Goal: Find specific page/section: Find specific page/section

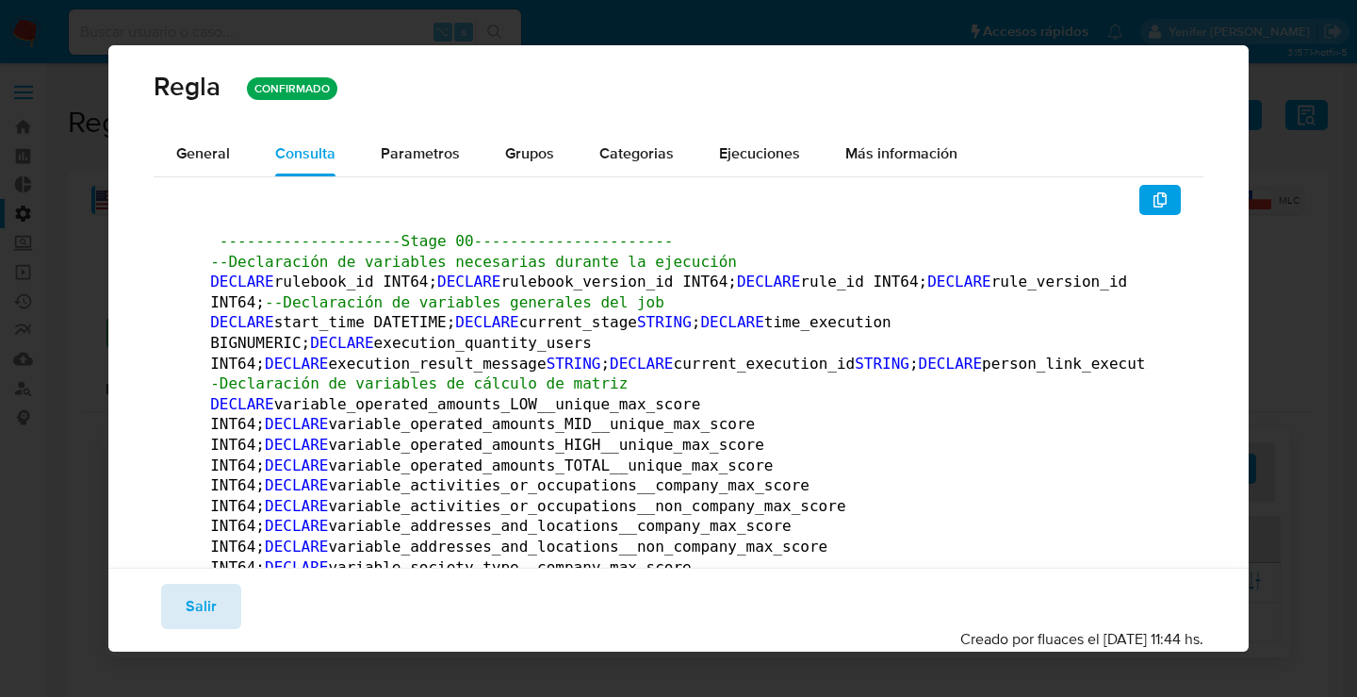
click at [187, 602] on span "Salir" at bounding box center [201, 605] width 31 height 41
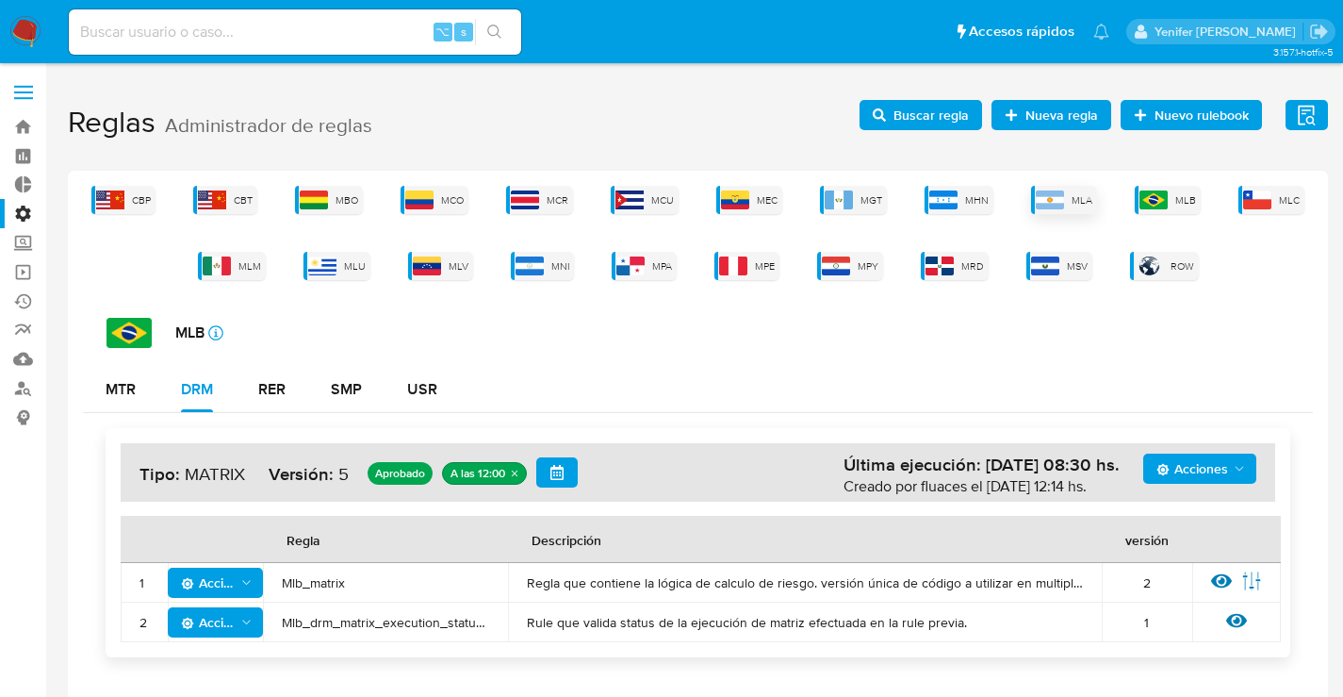
click at [1047, 202] on img at bounding box center [1050, 199] width 28 height 19
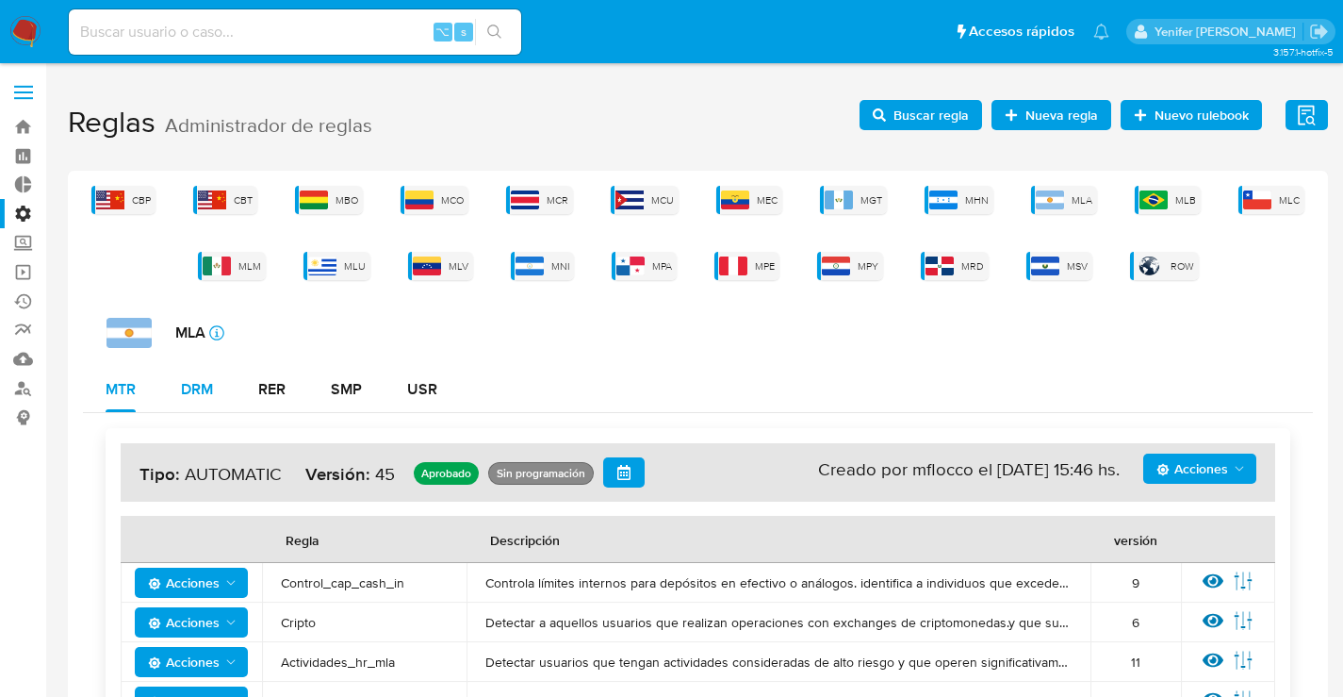
click at [202, 389] on div "DRM" at bounding box center [197, 389] width 32 height 15
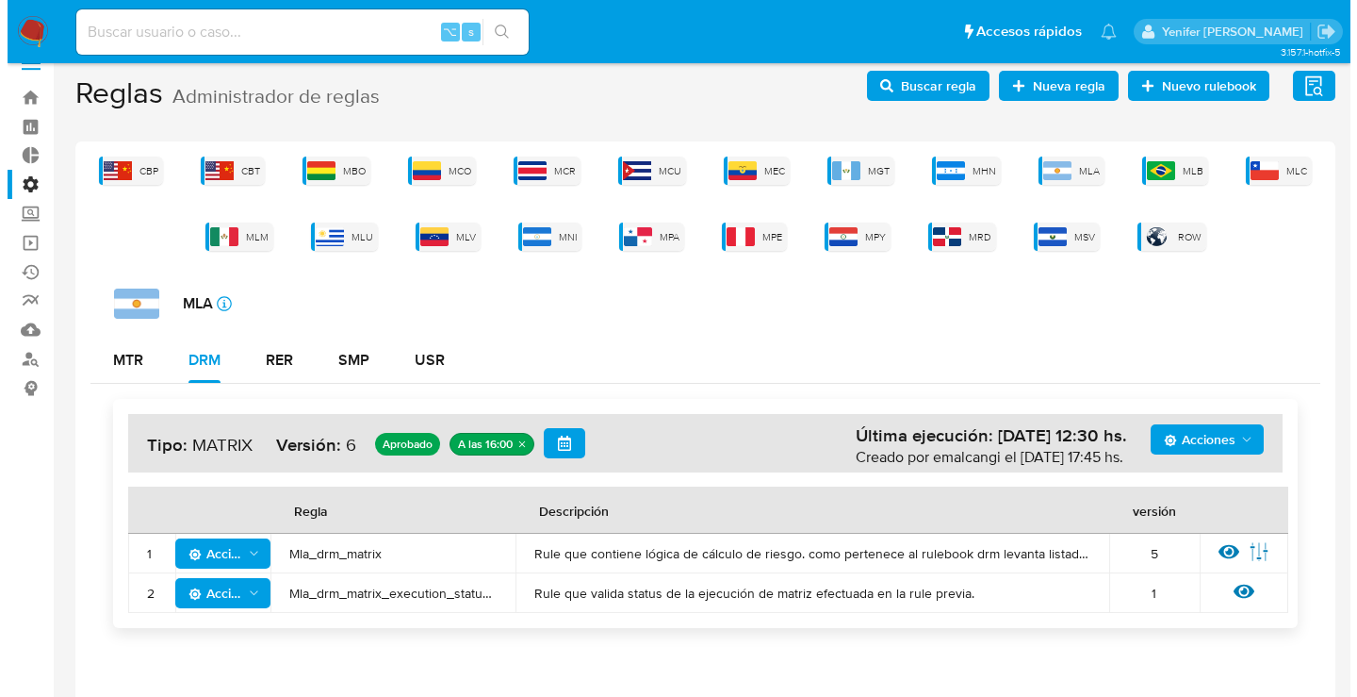
scroll to position [51, 0]
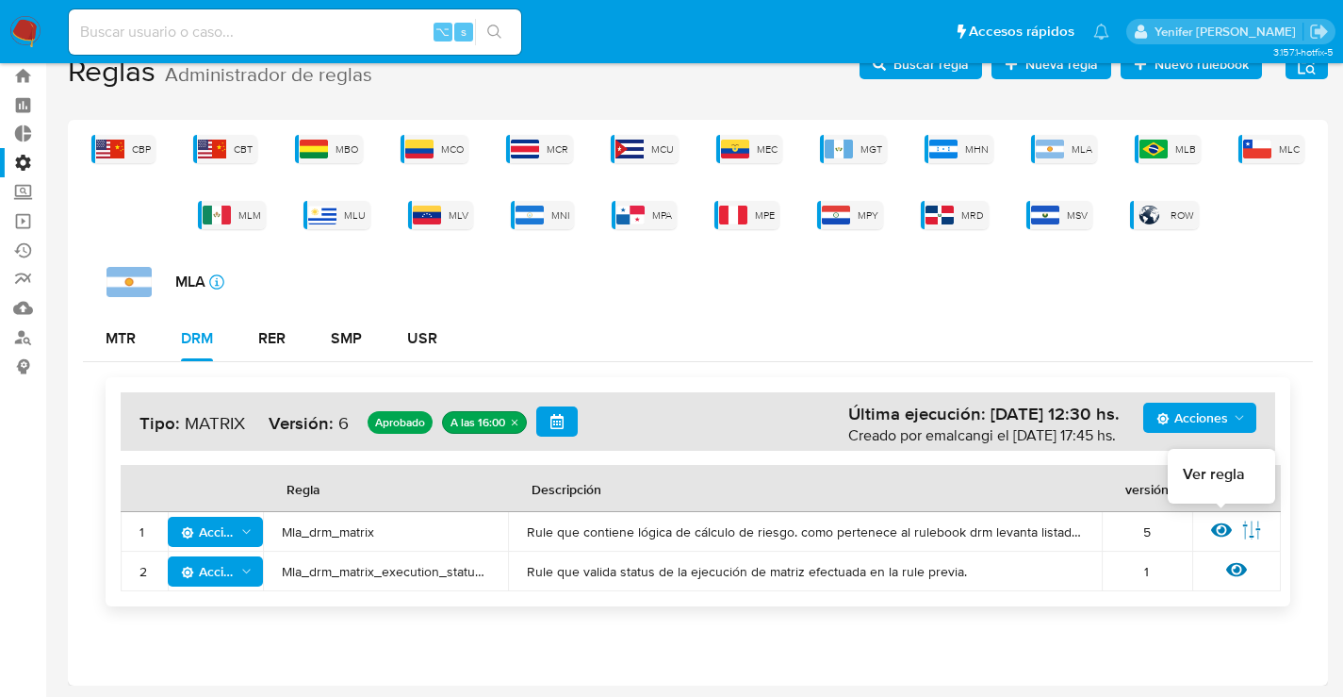
click at [1229, 527] on icon at bounding box center [1221, 530] width 21 height 14
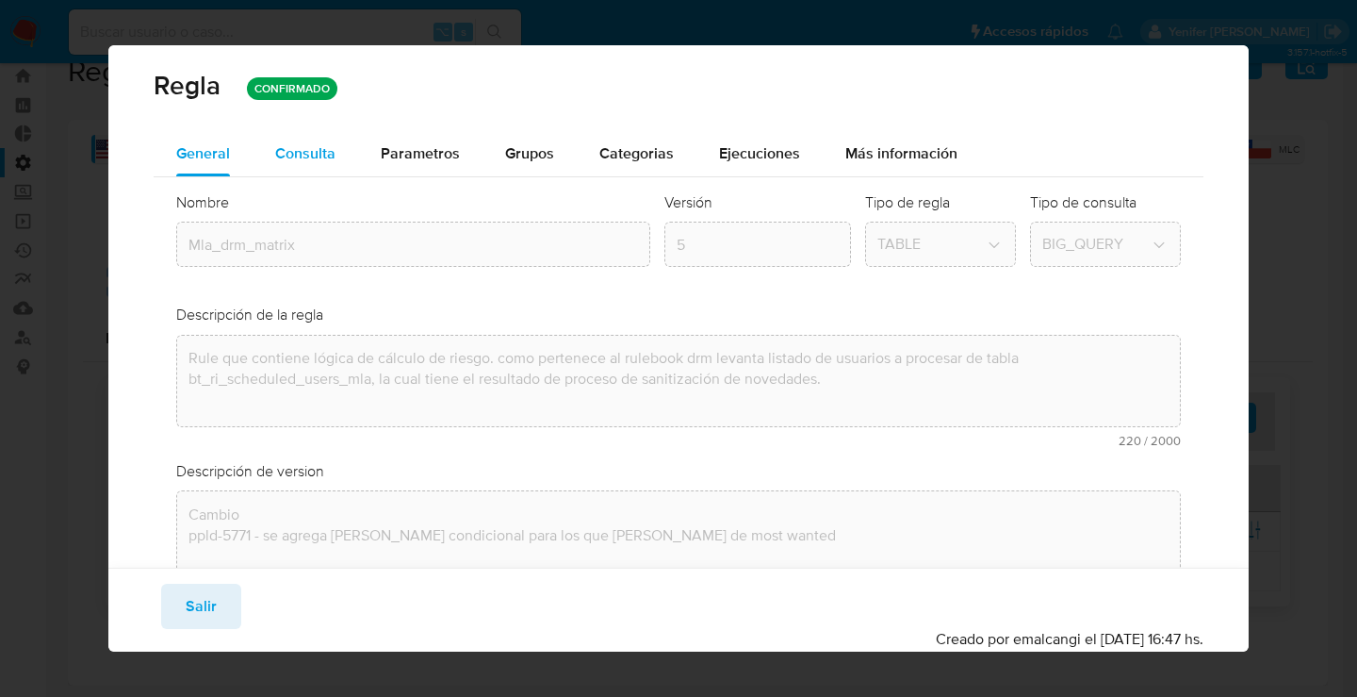
click at [296, 158] on span "Consulta" at bounding box center [305, 153] width 60 height 22
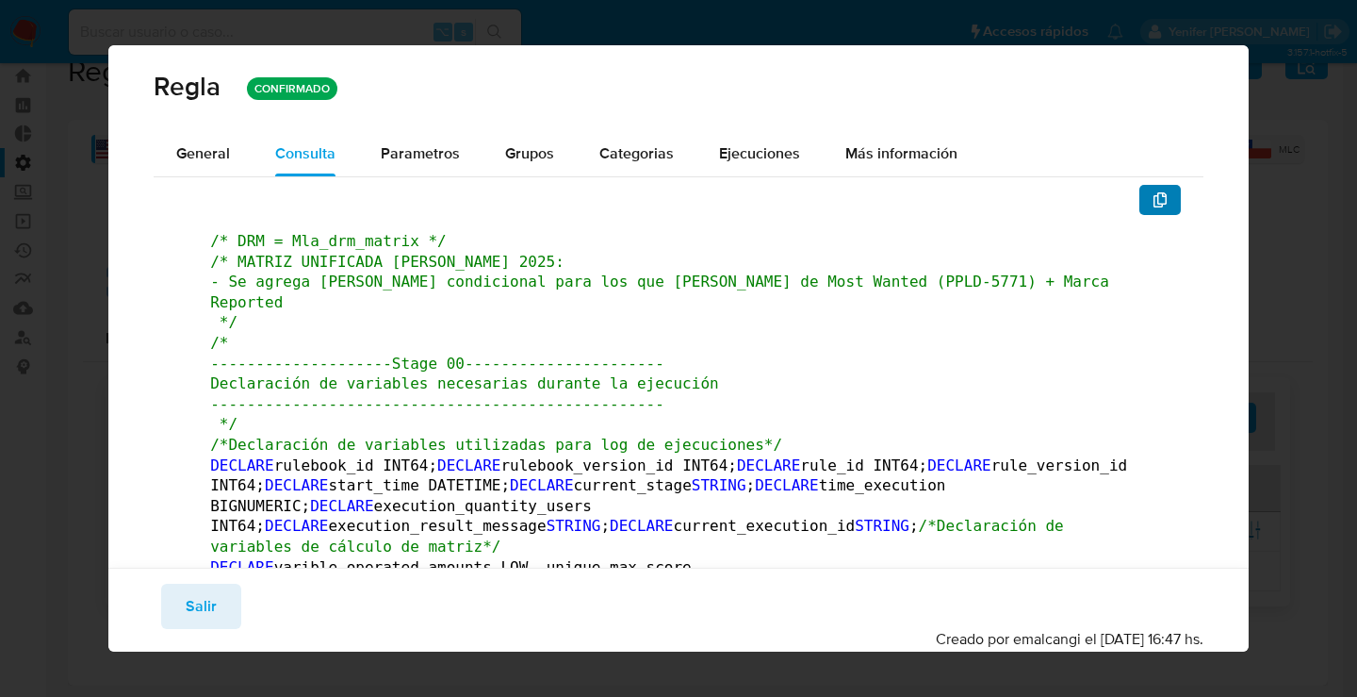
click at [1153, 200] on icon "button" at bounding box center [1160, 199] width 15 height 15
click at [213, 623] on span "Salir" at bounding box center [201, 605] width 31 height 41
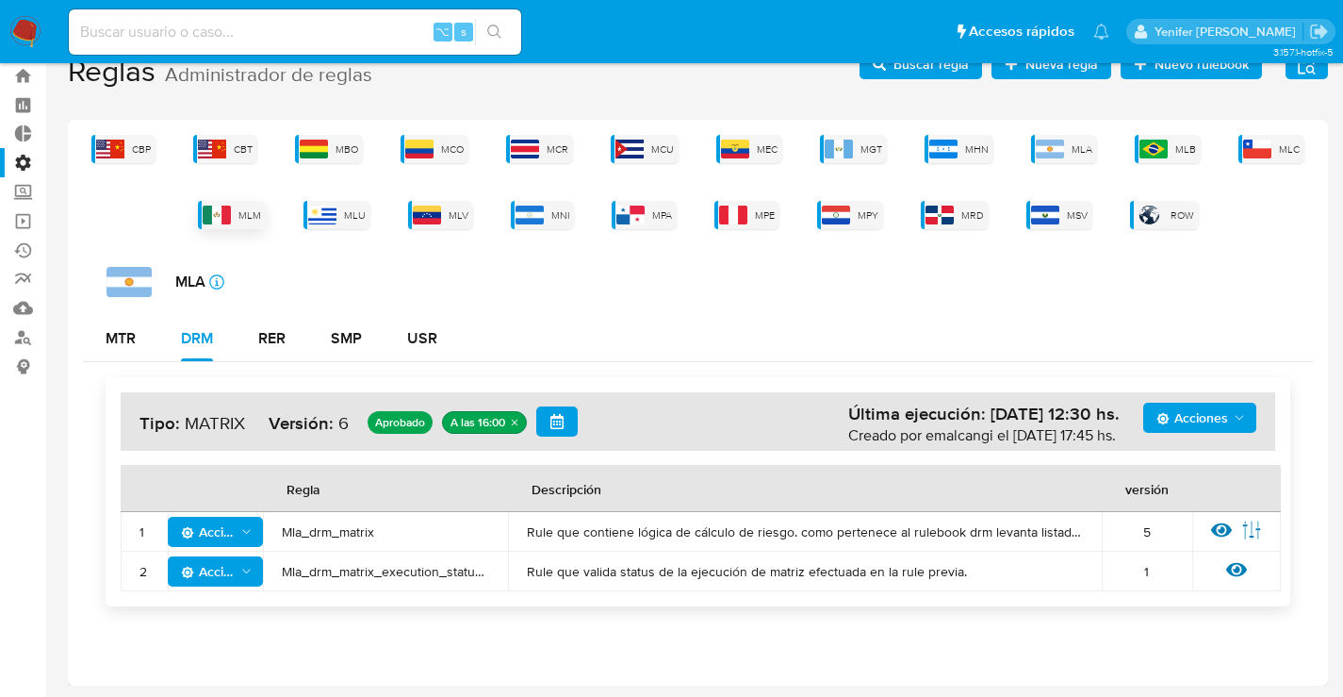
click at [253, 215] on span "MLM" at bounding box center [249, 215] width 23 height 14
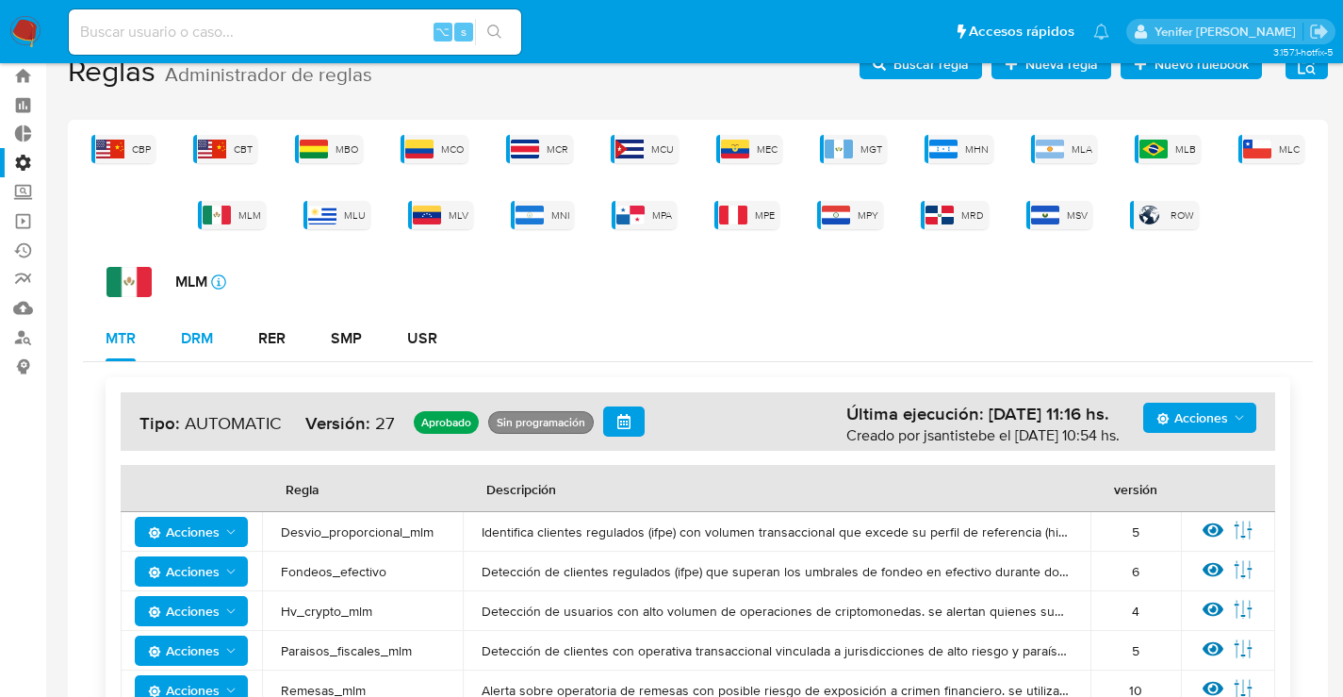
click at [204, 340] on div "DRM" at bounding box center [197, 338] width 32 height 15
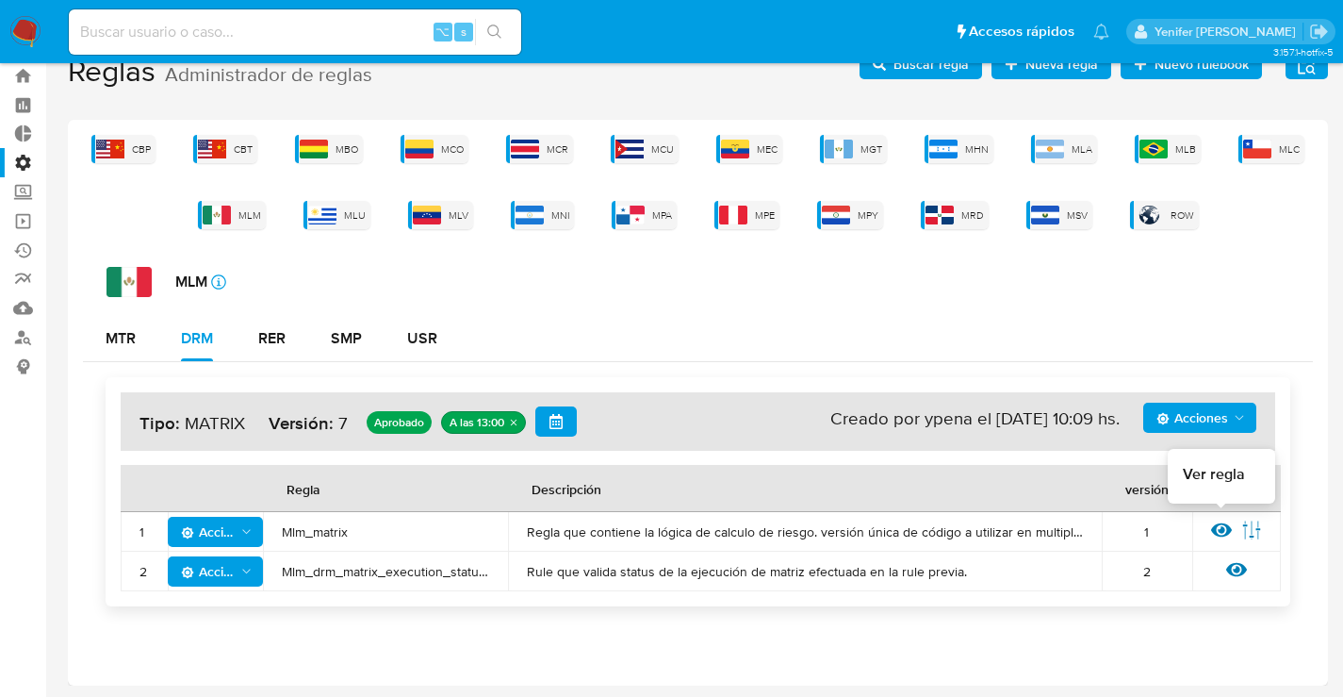
click at [1224, 528] on icon at bounding box center [1221, 530] width 21 height 14
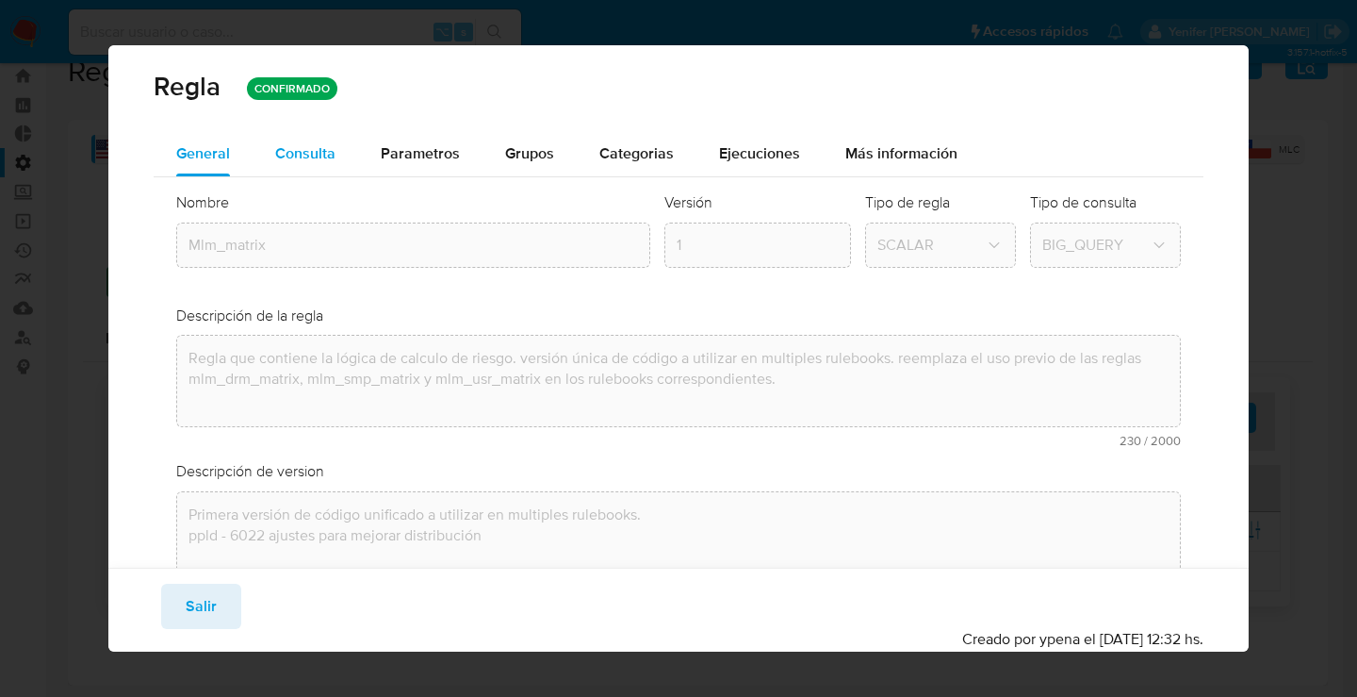
click at [313, 159] on span "Consulta" at bounding box center [305, 153] width 60 height 22
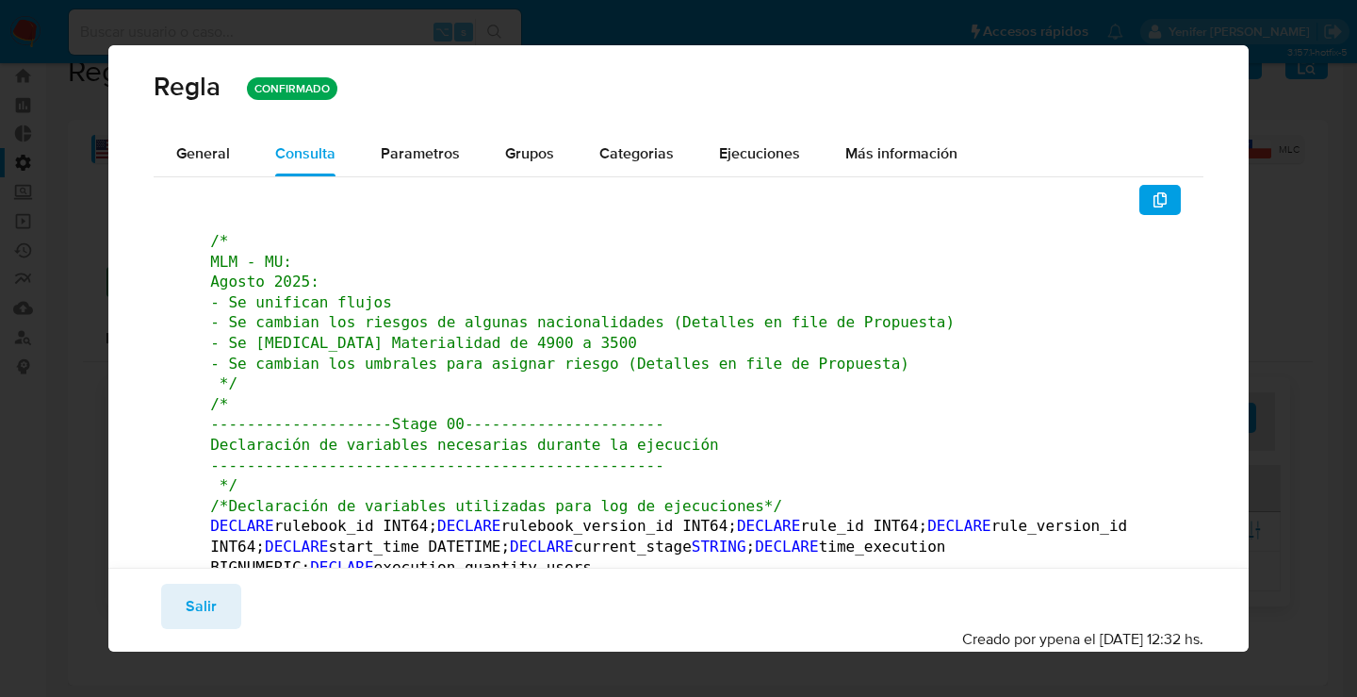
click at [1153, 207] on span "button" at bounding box center [1160, 200] width 15 height 26
